Goal: Information Seeking & Learning: Learn about a topic

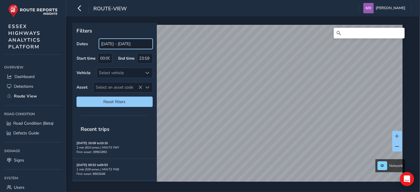
click at [108, 45] on input "[DATE] - [DATE]" at bounding box center [126, 44] width 54 height 10
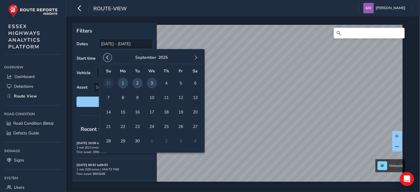
click at [109, 60] on button "button" at bounding box center [107, 57] width 8 height 8
click at [138, 82] on span "1" at bounding box center [137, 83] width 10 height 10
click at [196, 58] on span "button" at bounding box center [196, 57] width 4 height 4
click at [154, 84] on span "3" at bounding box center [152, 83] width 10 height 10
type input "[DATE] - [DATE]"
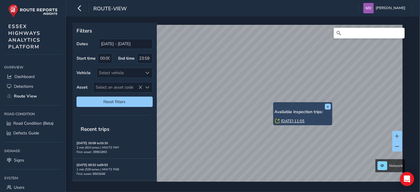
click at [286, 121] on link "[DATE] 11:55" at bounding box center [293, 120] width 24 height 5
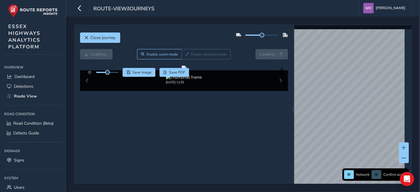
click at [117, 68] on div at bounding box center [102, 72] width 34 height 9
click at [117, 70] on div at bounding box center [102, 72] width 34 height 9
click at [112, 73] on div at bounding box center [107, 72] width 22 height 1
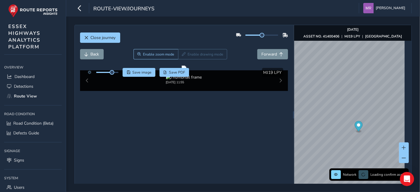
click at [94, 60] on div "Back Enable zoom mode Enable drawing mode Forward" at bounding box center [184, 57] width 208 height 17
click at [95, 56] on span "Back" at bounding box center [95, 54] width 9 height 6
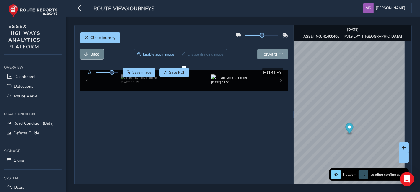
click at [95, 56] on span "Back" at bounding box center [95, 54] width 9 height 6
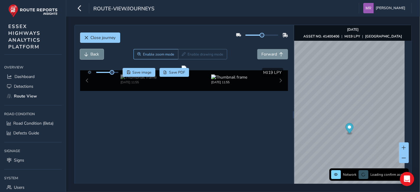
click at [95, 56] on span "Back" at bounding box center [95, 54] width 9 height 6
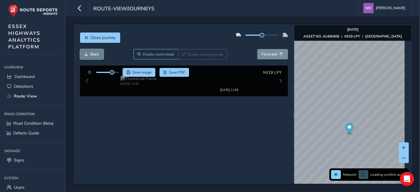
click at [95, 56] on span "Back" at bounding box center [95, 54] width 9 height 6
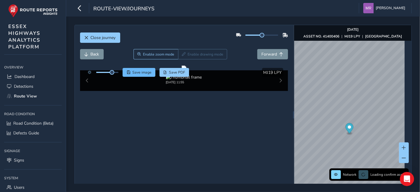
drag, startPoint x: 107, startPoint y: 73, endPoint x: 130, endPoint y: 73, distance: 22.1
click at [130, 73] on div "Save image Save PDF" at bounding box center [137, 72] width 104 height 9
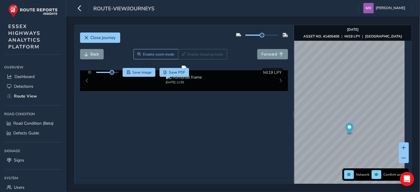
click at [117, 73] on div at bounding box center [102, 72] width 34 height 9
click at [116, 72] on div at bounding box center [107, 72] width 22 height 1
click at [117, 73] on span at bounding box center [116, 72] width 5 height 5
click at [261, 53] on span "Forward" at bounding box center [269, 54] width 16 height 6
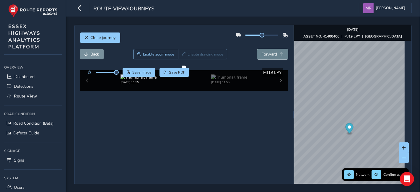
click at [261, 53] on span "Forward" at bounding box center [269, 54] width 16 height 6
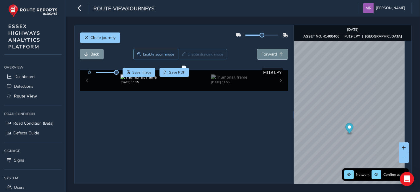
click at [261, 53] on span "Forward" at bounding box center [269, 54] width 16 height 6
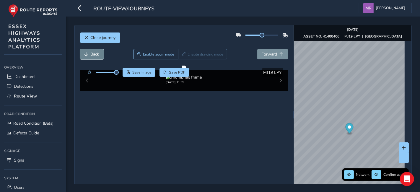
click at [98, 54] on span "Back" at bounding box center [95, 54] width 9 height 6
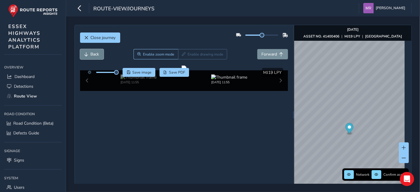
click at [98, 54] on span "Back" at bounding box center [95, 54] width 9 height 6
click at [110, 69] on div at bounding box center [102, 72] width 34 height 9
click at [108, 71] on div at bounding box center [102, 72] width 34 height 9
click at [108, 73] on span at bounding box center [106, 72] width 20 height 1
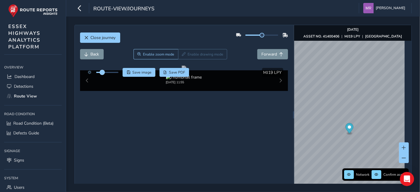
drag, startPoint x: 108, startPoint y: 72, endPoint x: 102, endPoint y: 72, distance: 6.2
click at [102, 72] on span at bounding box center [102, 72] width 5 height 5
click at [94, 55] on span "Back" at bounding box center [95, 54] width 9 height 6
click at [262, 55] on span "Forward" at bounding box center [269, 54] width 16 height 6
